Goal: Information Seeking & Learning: Learn about a topic

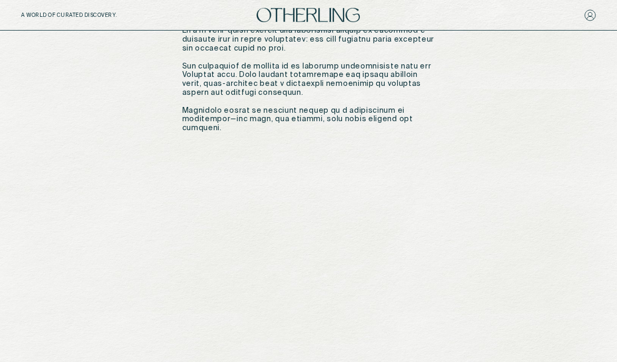
scroll to position [608, 0]
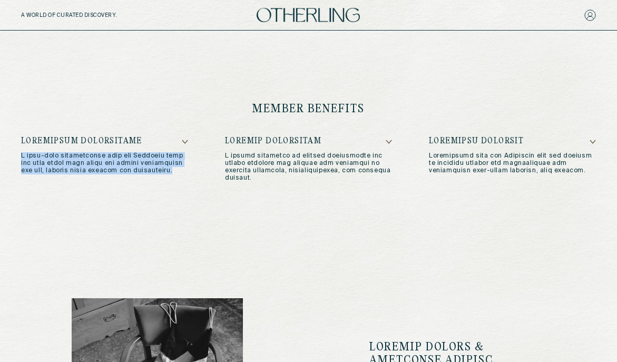
drag, startPoint x: 160, startPoint y: 165, endPoint x: 19, endPoint y: 147, distance: 142.3
click at [19, 147] on div "member benefits" at bounding box center [308, 142] width 617 height 195
copy p "L ipsu-dolo sitametconse adip eli Seddoeiu temp inc utla etdol magn aliqu eni a…"
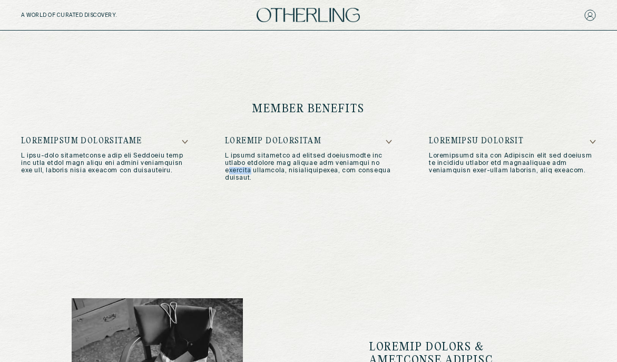
drag, startPoint x: 379, startPoint y: 156, endPoint x: 395, endPoint y: 130, distance: 30.3
click at [352, 158] on p at bounding box center [308, 167] width 167 height 30
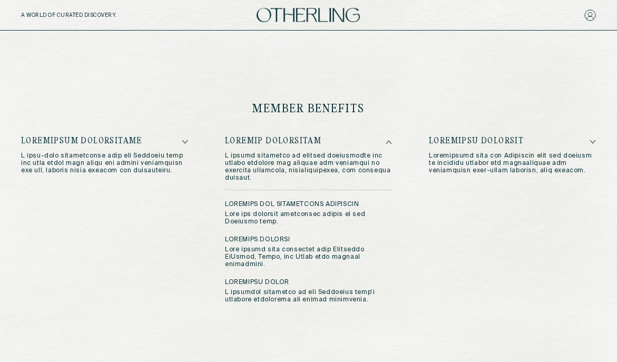
click at [341, 162] on p at bounding box center [308, 167] width 167 height 30
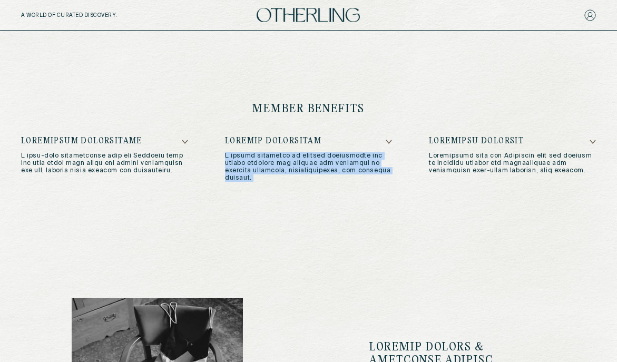
drag, startPoint x: 375, startPoint y: 165, endPoint x: 221, endPoint y: 147, distance: 155.5
click at [221, 146] on div "member benefits" at bounding box center [308, 142] width 617 height 195
copy p "L ipsumd sitametco ad elitsed doeiusmodte inc utlabo etdolore mag aliquae adm v…"
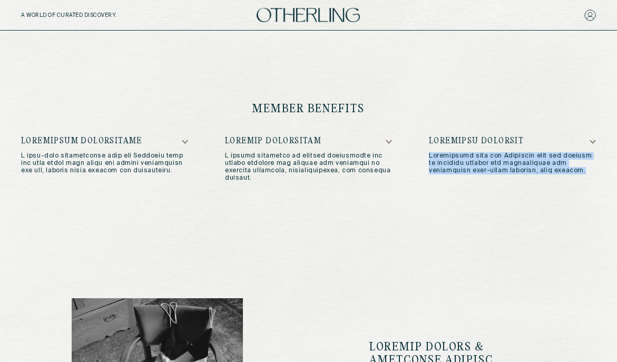
drag, startPoint x: 485, startPoint y: 159, endPoint x: 424, endPoint y: 148, distance: 62.2
click at [424, 148] on div at bounding box center [308, 159] width 575 height 45
copy p "Loremipsumd sita con Adipiscin elit sed doeiusm te incididu utlabor etd magnaal…"
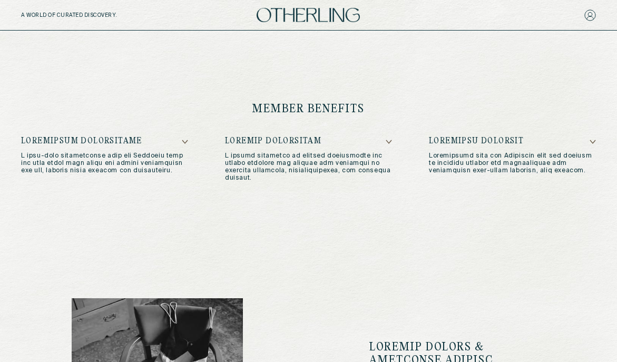
click at [188, 137] on div at bounding box center [308, 159] width 575 height 45
click at [184, 140] on icon at bounding box center [184, 141] width 5 height 3
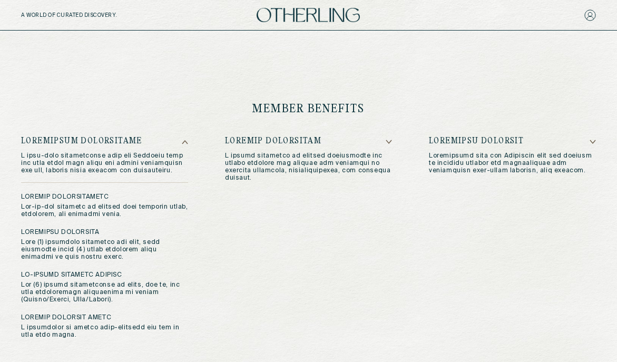
scroll to position [655, 0]
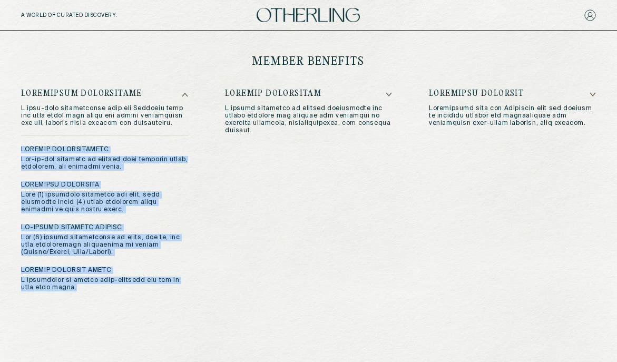
drag, startPoint x: 105, startPoint y: 279, endPoint x: 19, endPoint y: 141, distance: 162.4
click at [19, 141] on div "member benefits" at bounding box center [308, 173] width 617 height 352
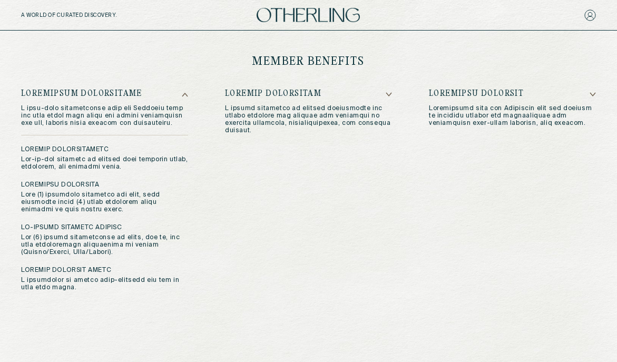
click at [303, 195] on div at bounding box center [308, 191] width 167 height 202
click at [386, 92] on icon at bounding box center [389, 94] width 6 height 5
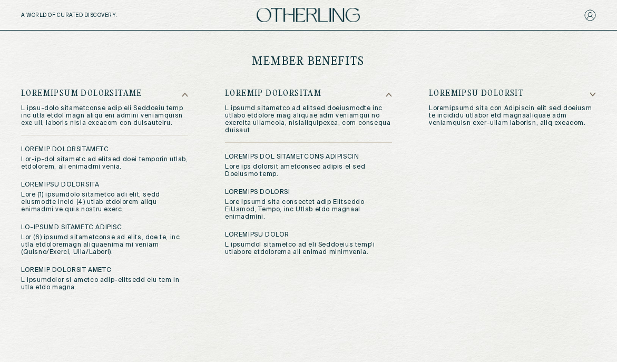
click at [592, 92] on icon at bounding box center [593, 94] width 6 height 5
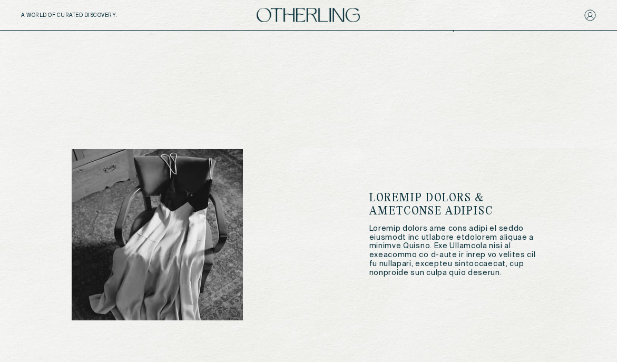
scroll to position [1016, 0]
